Goal: Task Accomplishment & Management: Complete application form

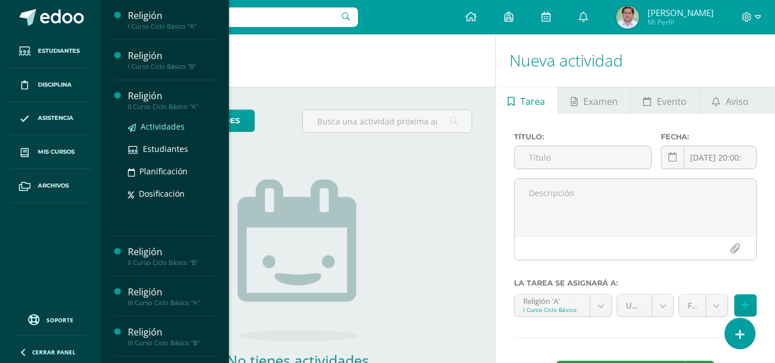
click at [173, 123] on span "Actividades" at bounding box center [162, 126] width 44 height 11
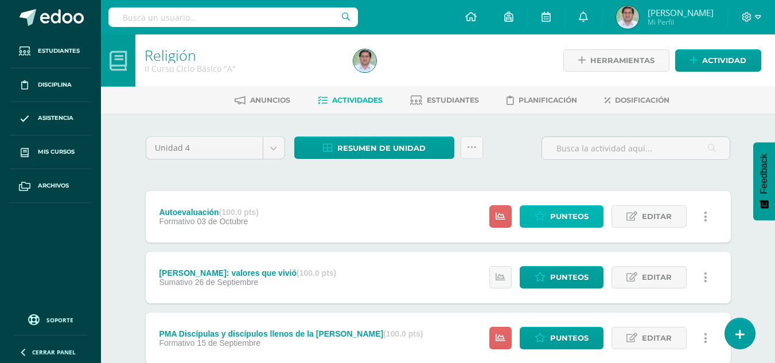
click at [556, 218] on span "Punteos" at bounding box center [569, 216] width 38 height 21
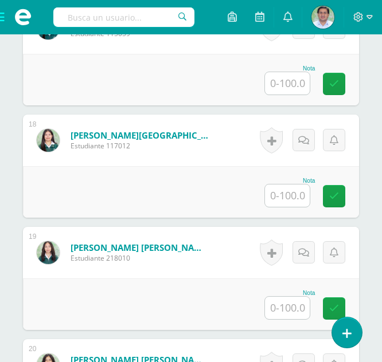
scroll to position [2275, 0]
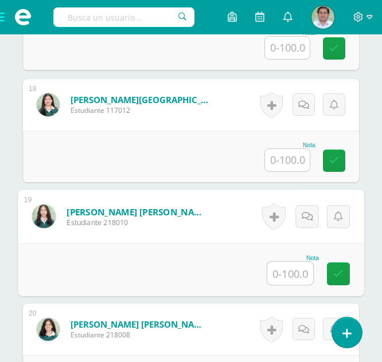
click at [292, 273] on input "text" at bounding box center [290, 273] width 46 height 23
type input "90"
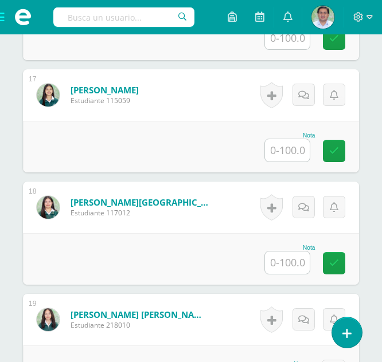
scroll to position [2127, 0]
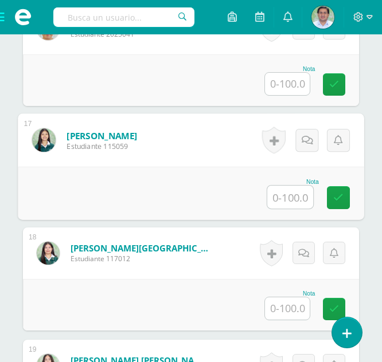
click at [292, 197] on input "text" at bounding box center [290, 197] width 46 height 23
type input "85"
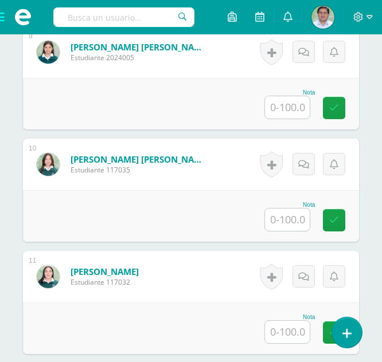
scroll to position [1235, 0]
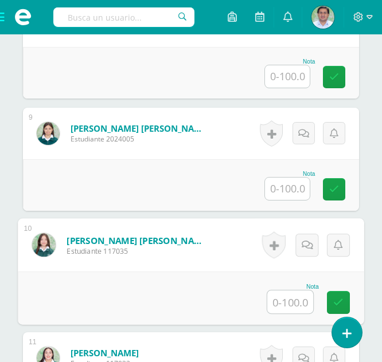
click at [290, 307] on input "text" at bounding box center [290, 302] width 46 height 23
type input "80"
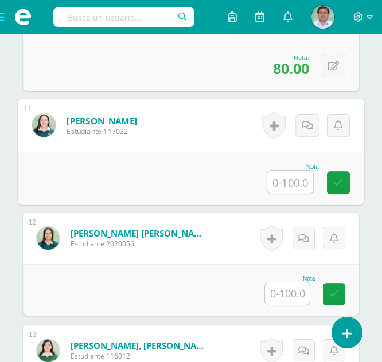
click at [284, 178] on input "text" at bounding box center [290, 182] width 46 height 23
type input "100"
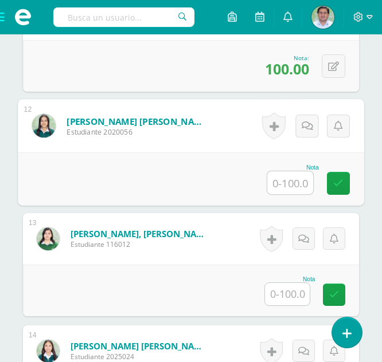
scroll to position [1584, 0]
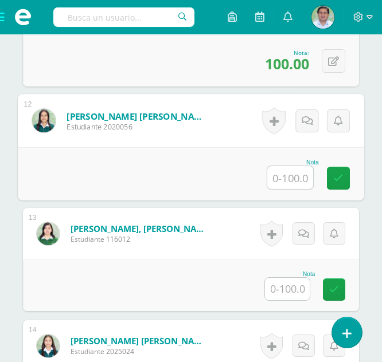
click at [296, 174] on input "text" at bounding box center [290, 177] width 46 height 23
type input "90"
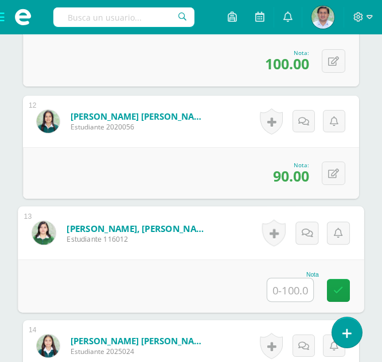
click at [291, 290] on input "text" at bounding box center [290, 290] width 46 height 23
type input "85"
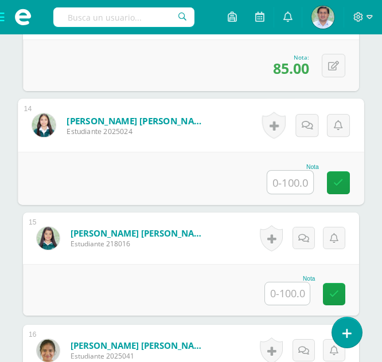
click at [288, 181] on input "text" at bounding box center [290, 182] width 46 height 23
type input "100"
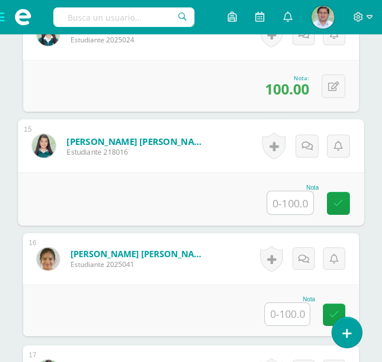
scroll to position [1901, 0]
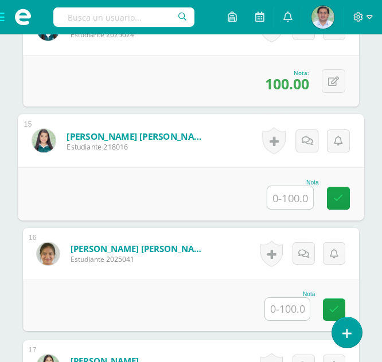
click at [287, 200] on input "text" at bounding box center [290, 197] width 46 height 23
type input "100"
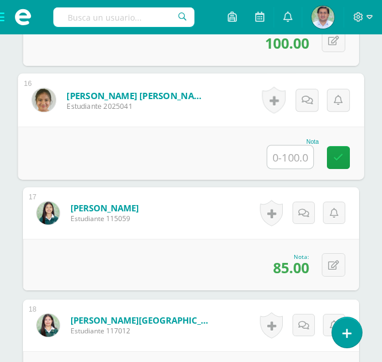
scroll to position [2044, 0]
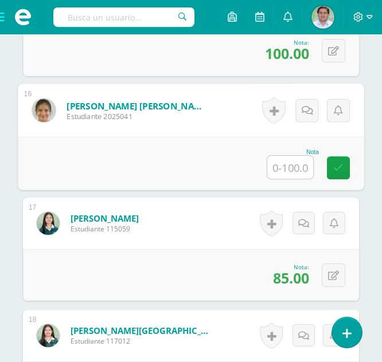
click at [284, 166] on input "text" at bounding box center [290, 167] width 46 height 23
type input "90"
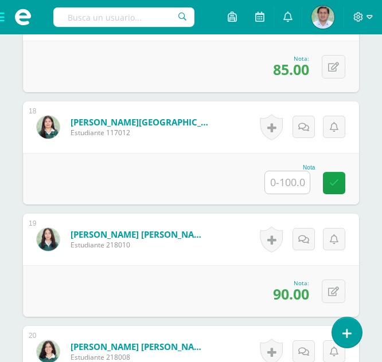
scroll to position [2274, 0]
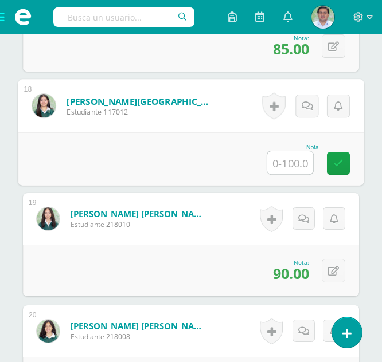
click at [291, 166] on input "text" at bounding box center [290, 162] width 46 height 23
click at [288, 158] on input "text" at bounding box center [290, 162] width 46 height 23
type input "95"
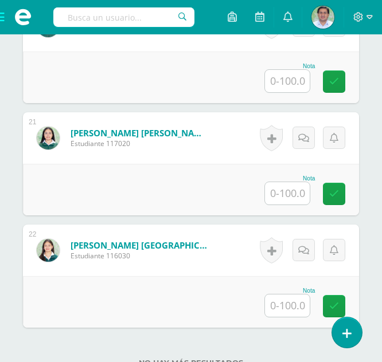
scroll to position [2422, 0]
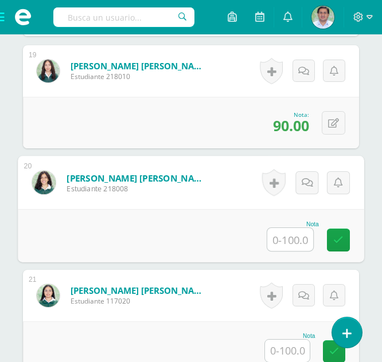
click at [295, 239] on input "text" at bounding box center [290, 239] width 46 height 23
type input "95"
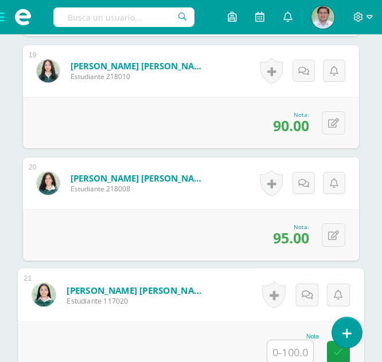
click at [300, 355] on input "text" at bounding box center [290, 352] width 46 height 23
type input "100"
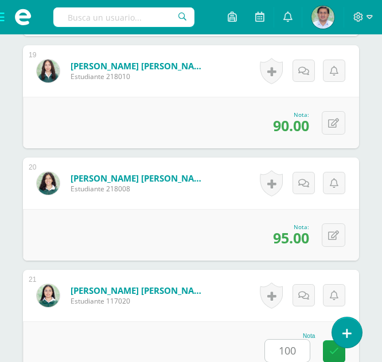
scroll to position [2676, 0]
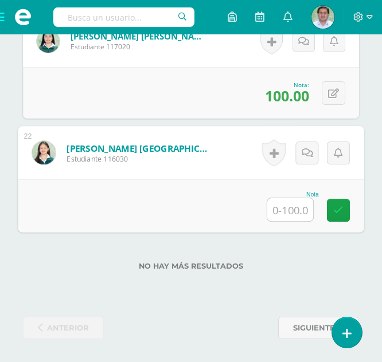
click at [296, 213] on input "text" at bounding box center [290, 209] width 46 height 23
type input "85"
click at [296, 213] on input "85" at bounding box center [290, 209] width 46 height 23
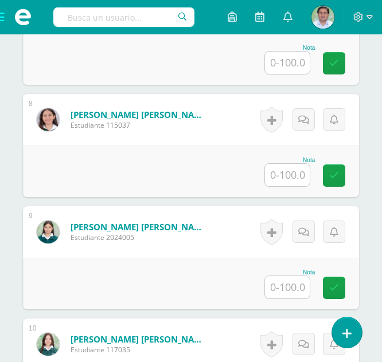
scroll to position [1142, 0]
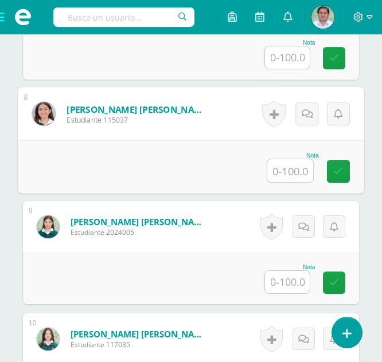
click at [296, 176] on input "text" at bounding box center [290, 170] width 46 height 23
click at [295, 165] on input "text" at bounding box center [290, 170] width 46 height 23
type input "85"
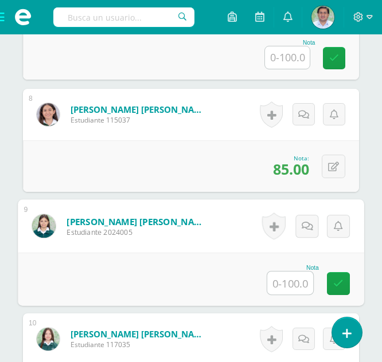
click at [281, 288] on input "text" at bounding box center [290, 283] width 46 height 23
type input "100"
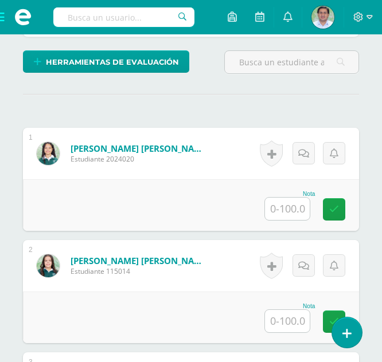
scroll to position [300, 0]
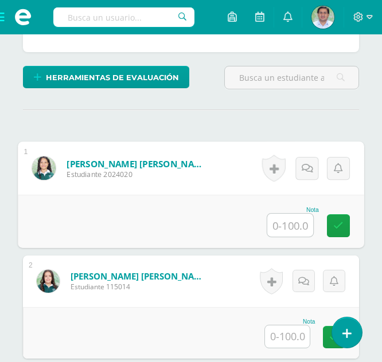
click at [284, 229] on input "text" at bounding box center [290, 225] width 46 height 23
type input "90"
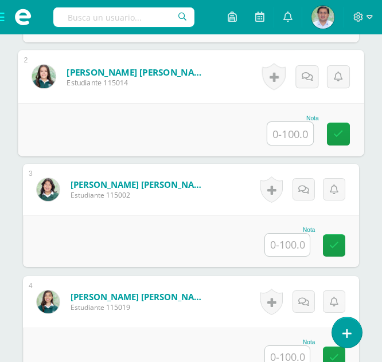
scroll to position [520, 0]
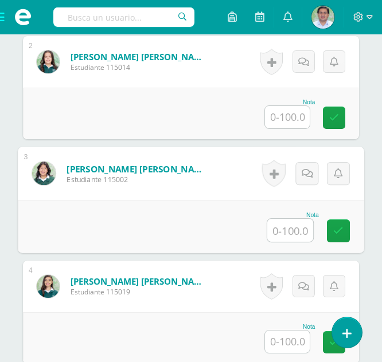
click at [279, 225] on input "text" at bounding box center [290, 230] width 46 height 23
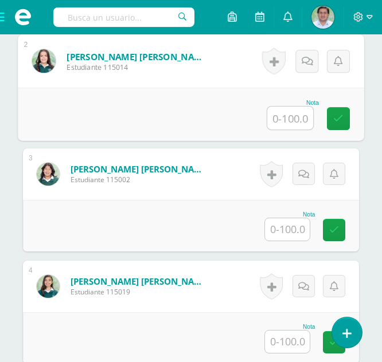
click at [308, 111] on input "text" at bounding box center [290, 118] width 46 height 23
type input "90"
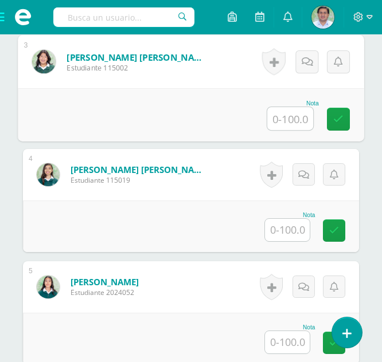
scroll to position [627, 0]
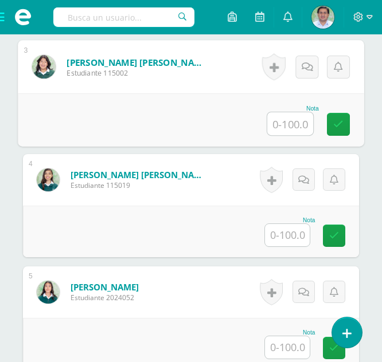
click at [278, 126] on input "text" at bounding box center [290, 123] width 46 height 23
type input "100"
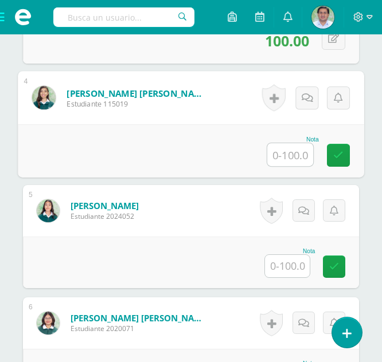
scroll to position [724, 0]
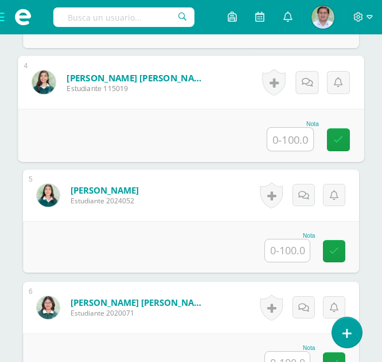
click at [287, 141] on input "text" at bounding box center [290, 139] width 46 height 23
type input "95"
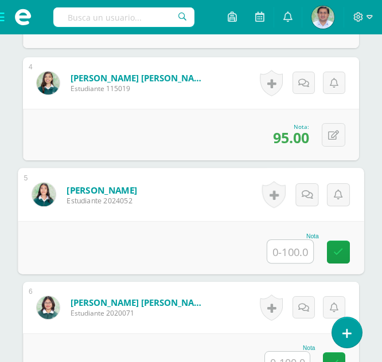
click at [291, 246] on input "text" at bounding box center [290, 251] width 46 height 23
type input "100"
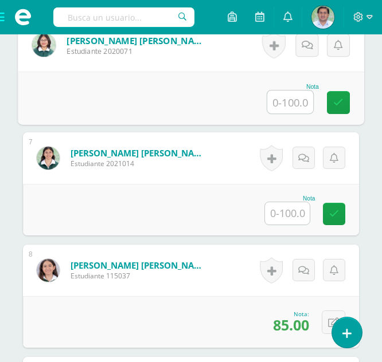
scroll to position [981, 0]
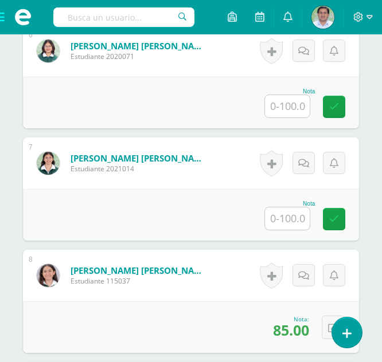
click at [291, 104] on input "text" at bounding box center [287, 106] width 45 height 22
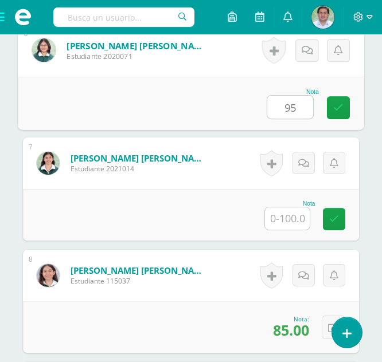
type input "95"
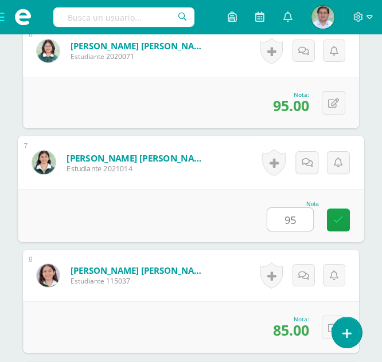
type input "9"
type input "100"
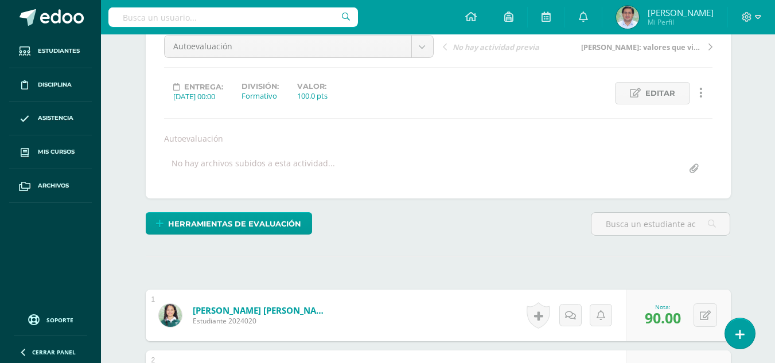
scroll to position [64, 0]
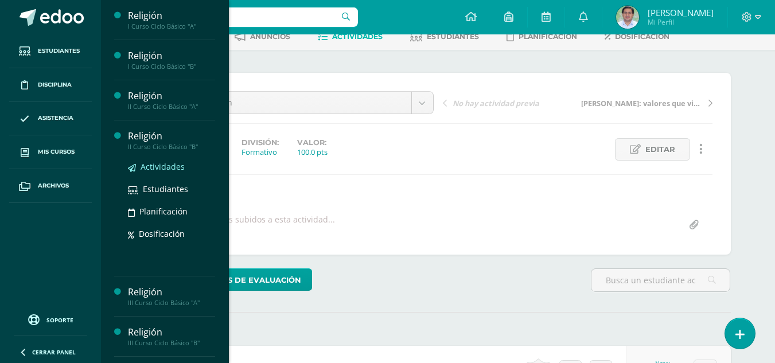
click at [174, 163] on span "Actividades" at bounding box center [162, 166] width 44 height 11
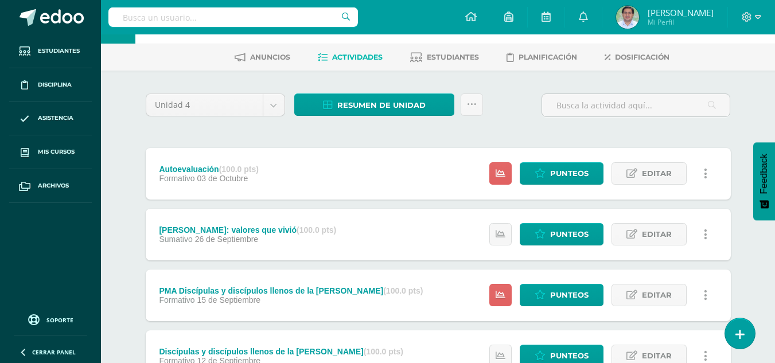
scroll to position [22, 0]
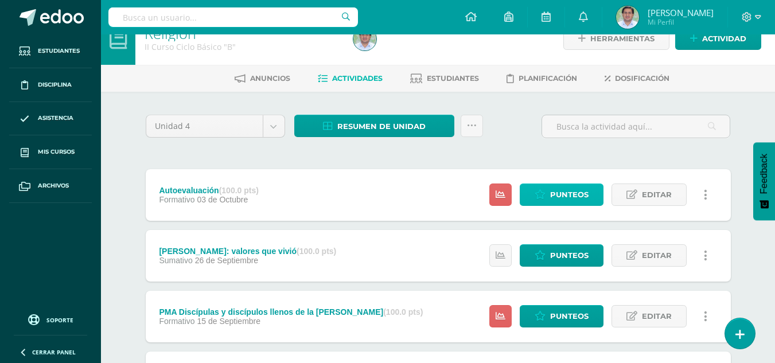
click at [569, 198] on span "Punteos" at bounding box center [569, 194] width 38 height 21
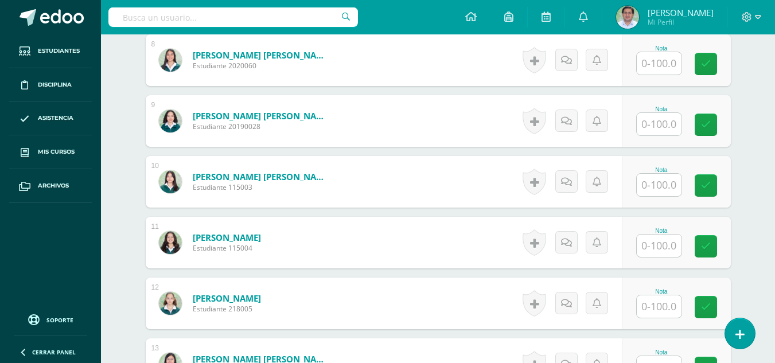
scroll to position [803, 0]
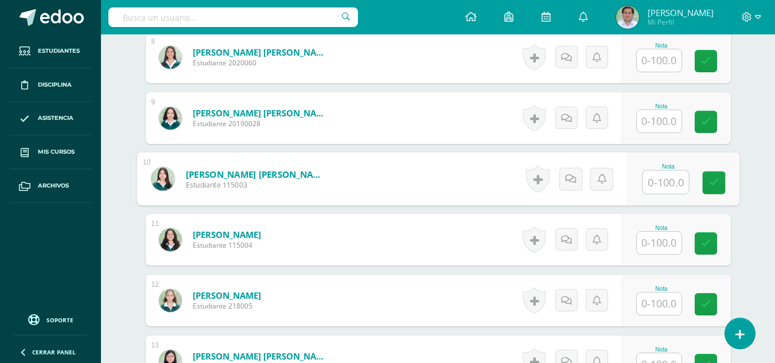
click at [663, 186] on input "text" at bounding box center [665, 182] width 46 height 23
type input "85"
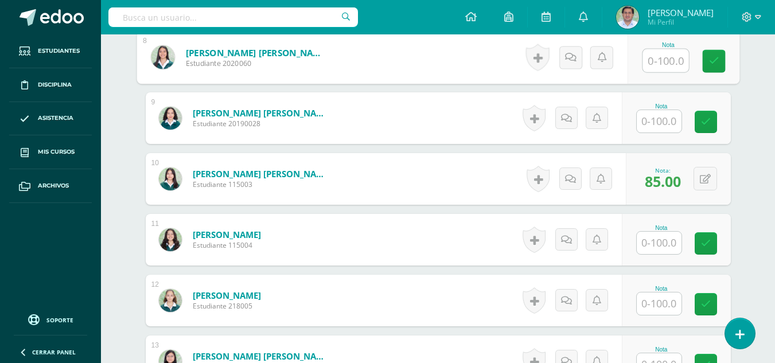
click at [655, 66] on input "text" at bounding box center [665, 60] width 46 height 23
type input "80"
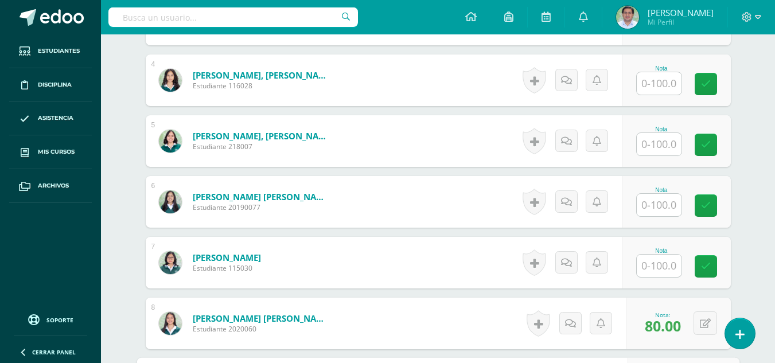
scroll to position [534, 0]
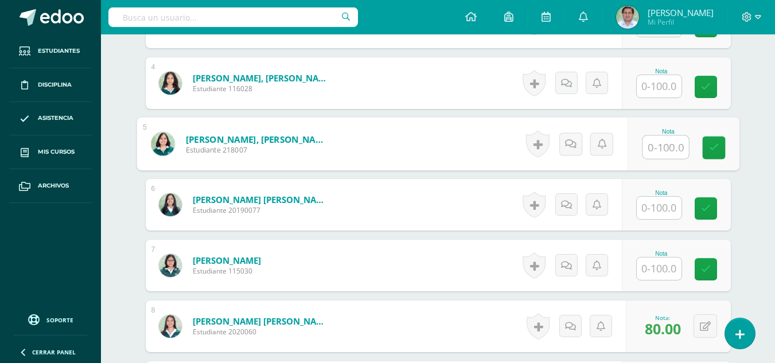
click at [648, 155] on input "text" at bounding box center [665, 147] width 46 height 23
type input "100"
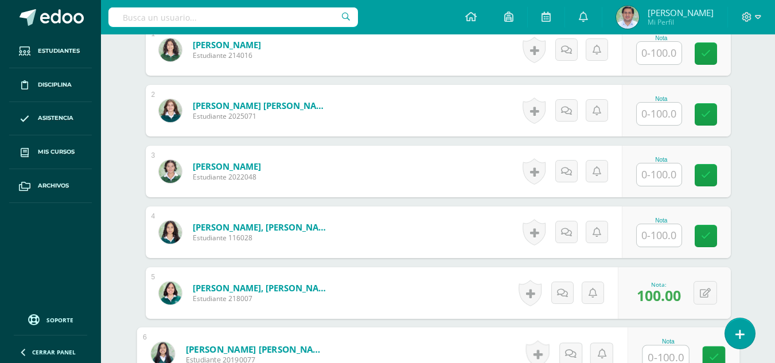
scroll to position [382, 0]
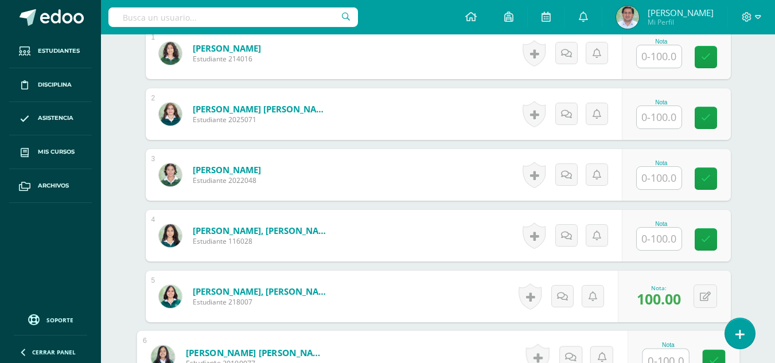
click at [661, 116] on input "text" at bounding box center [658, 117] width 45 height 22
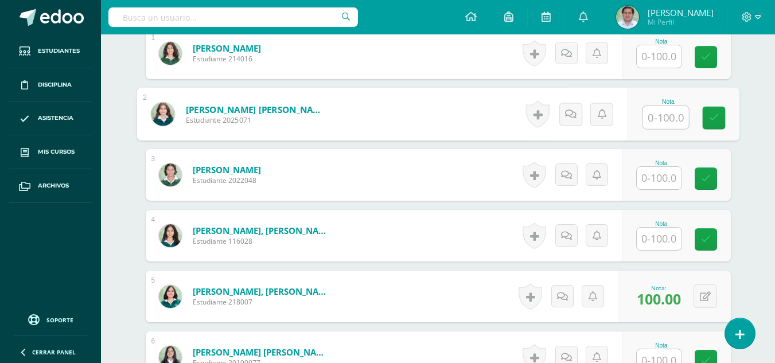
click at [661, 116] on input "text" at bounding box center [665, 117] width 46 height 23
type input "90"
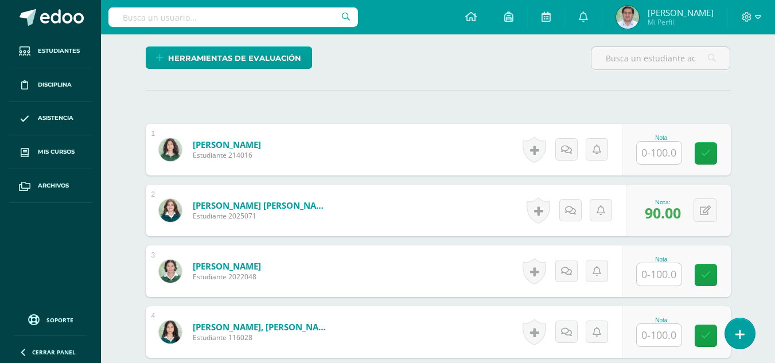
scroll to position [300, 0]
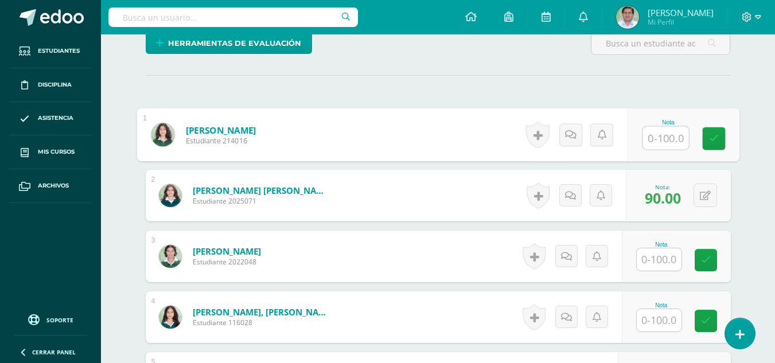
click at [653, 138] on input "text" at bounding box center [665, 138] width 46 height 23
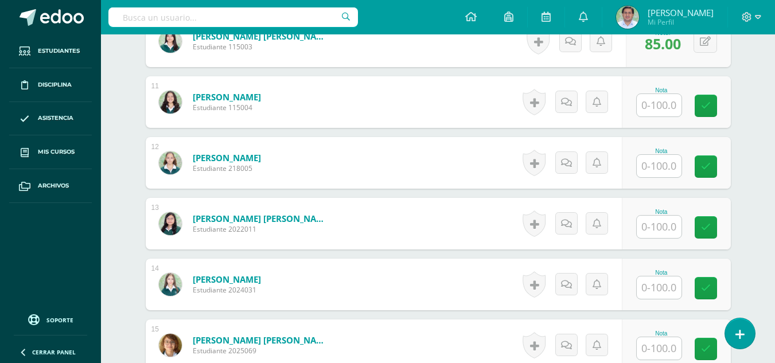
scroll to position [944, 0]
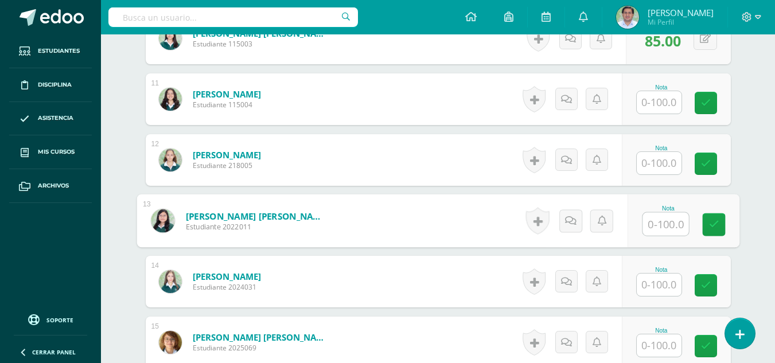
click at [663, 225] on input "text" at bounding box center [665, 224] width 46 height 23
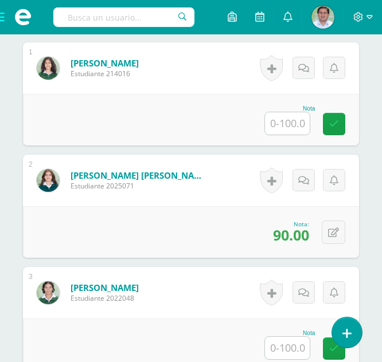
scroll to position [411, 0]
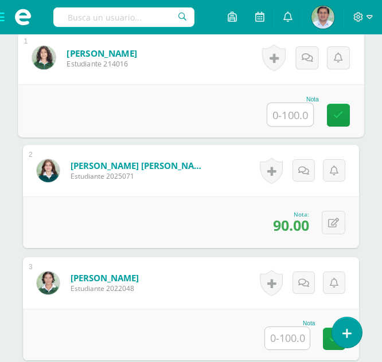
click at [292, 119] on input "text" at bounding box center [290, 114] width 46 height 23
type input "85"
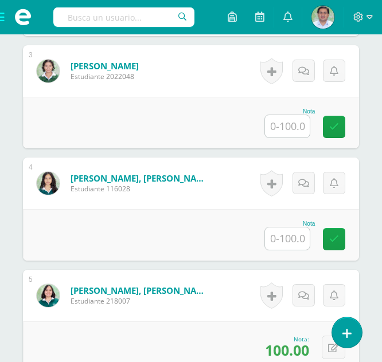
scroll to position [614, 0]
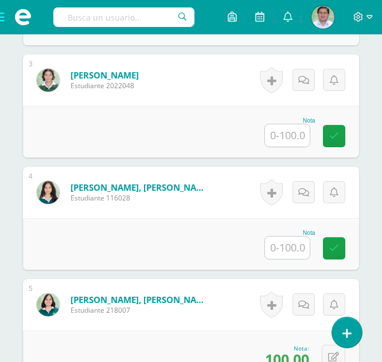
click at [287, 128] on input "text" at bounding box center [287, 135] width 45 height 22
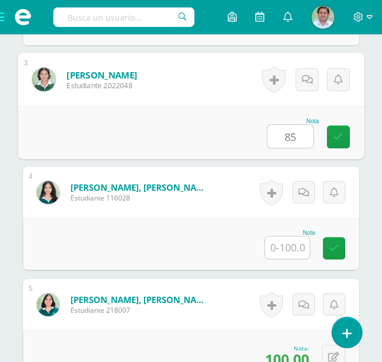
type input "85"
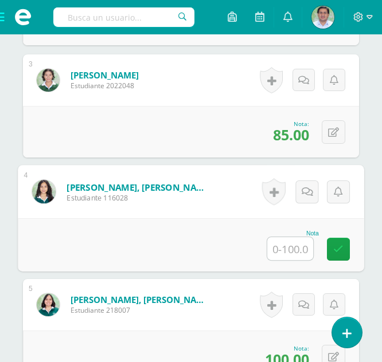
click at [284, 248] on input "text" at bounding box center [290, 248] width 46 height 23
type input "100"
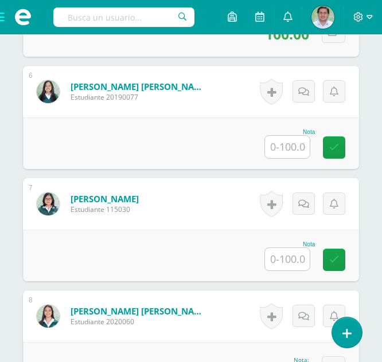
scroll to position [925, 0]
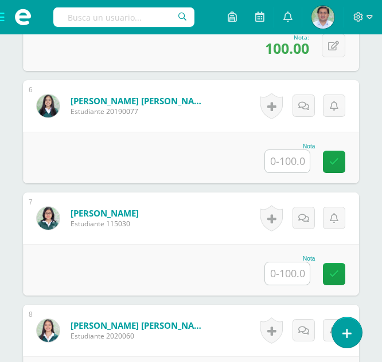
click at [267, 172] on div at bounding box center [287, 162] width 46 height 24
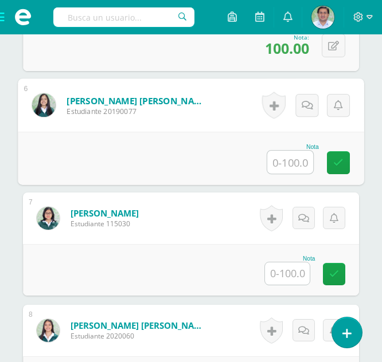
click at [291, 162] on input "text" at bounding box center [290, 162] width 46 height 23
type input "100"
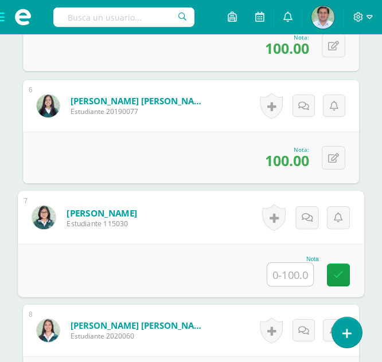
click at [295, 276] on input "text" at bounding box center [290, 274] width 46 height 23
type input "85"
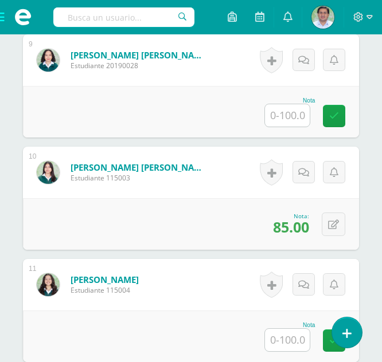
scroll to position [1318, 0]
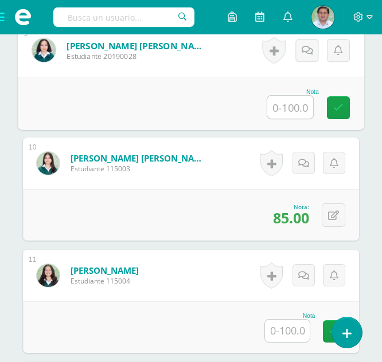
click at [302, 109] on input "text" at bounding box center [290, 107] width 46 height 23
type input "100"
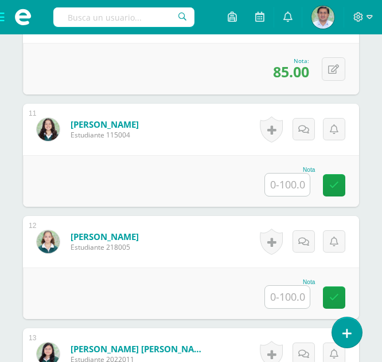
scroll to position [1469, 0]
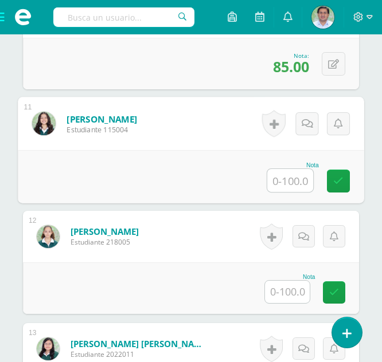
click at [289, 183] on input "text" at bounding box center [290, 180] width 46 height 23
type input "95"
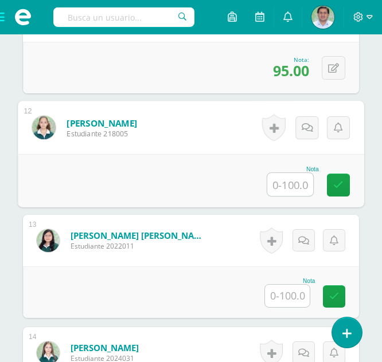
scroll to position [1582, 0]
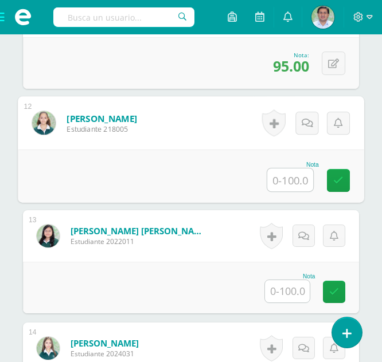
click at [296, 178] on input "text" at bounding box center [290, 180] width 46 height 23
click at [291, 171] on input "text" at bounding box center [290, 180] width 46 height 23
type input "85"
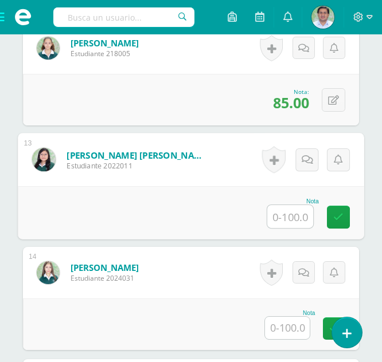
scroll to position [1662, 0]
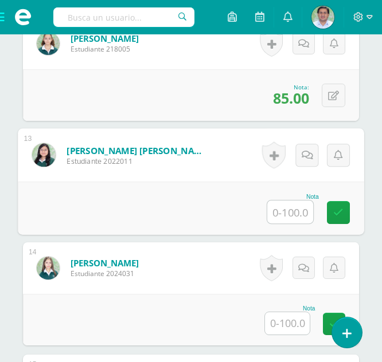
click at [288, 210] on input "text" at bounding box center [290, 212] width 46 height 23
type input "85"
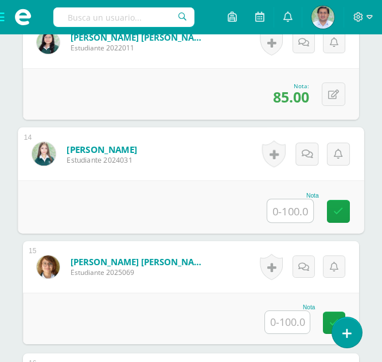
scroll to position [1780, 0]
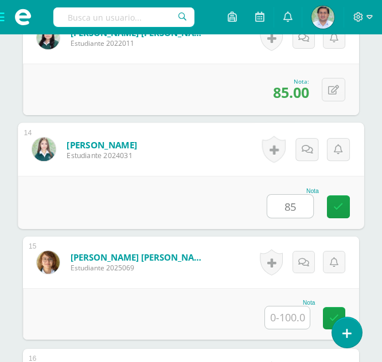
click at [296, 208] on input "85" at bounding box center [290, 206] width 46 height 23
type input "8"
type input "90"
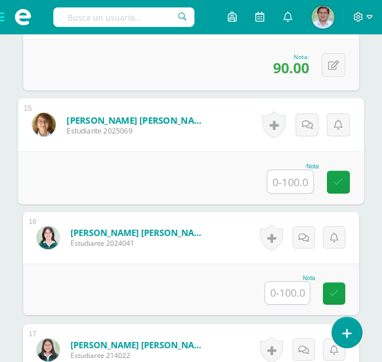
scroll to position [1927, 0]
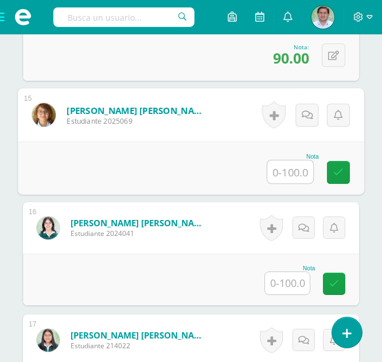
click at [292, 170] on input "text" at bounding box center [290, 172] width 46 height 23
click at [299, 168] on input "text" at bounding box center [290, 172] width 46 height 23
type input "95"
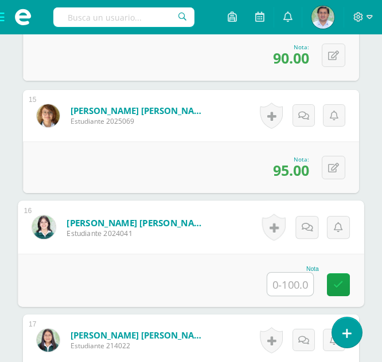
click at [291, 288] on input "text" at bounding box center [290, 284] width 46 height 23
type input "100"
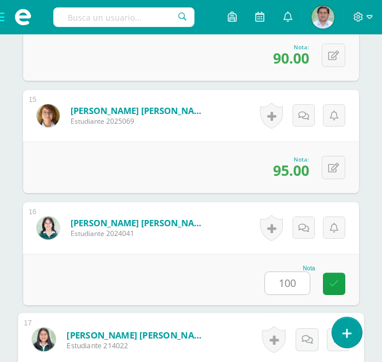
scroll to position [2142, 0]
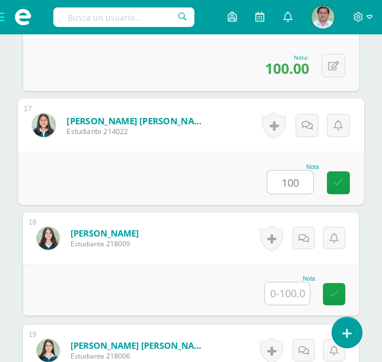
type input "100"
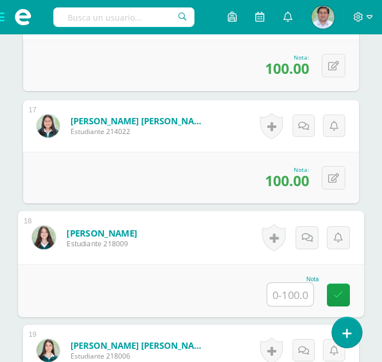
click at [287, 303] on input "text" at bounding box center [290, 294] width 46 height 23
type input "85"
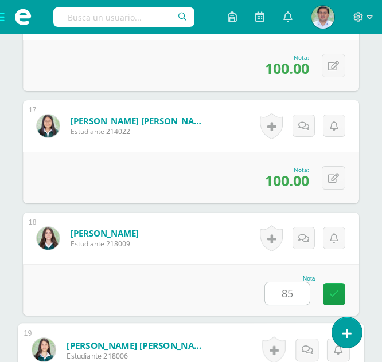
scroll to position [2366, 0]
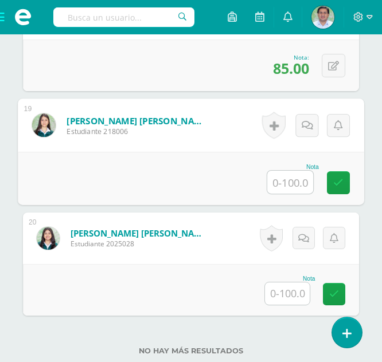
click at [286, 182] on input "text" at bounding box center [290, 182] width 46 height 23
type input "85"
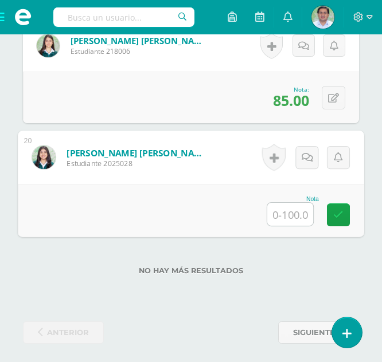
scroll to position [2451, 0]
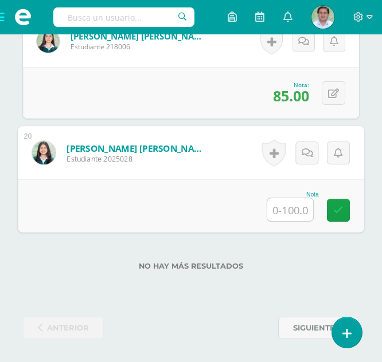
click at [294, 214] on input "text" at bounding box center [290, 209] width 46 height 23
type input "100"
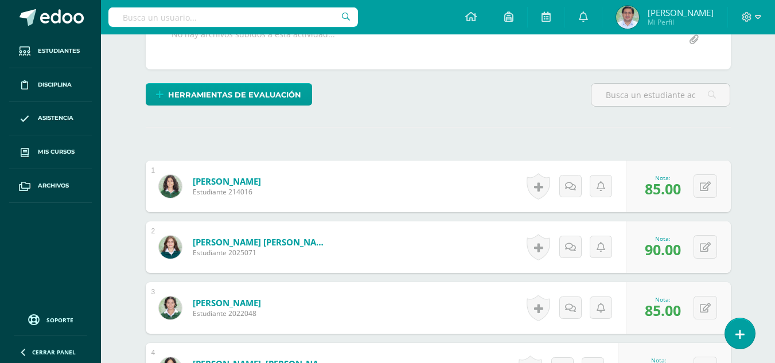
scroll to position [252, 0]
